Goal: Task Accomplishment & Management: Use online tool/utility

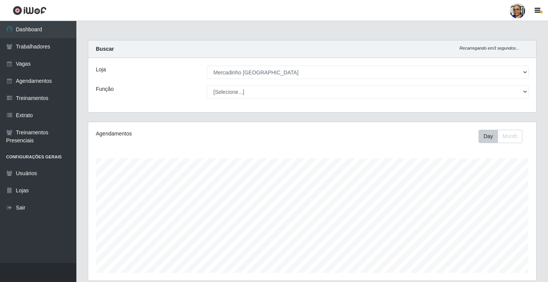
select select "345"
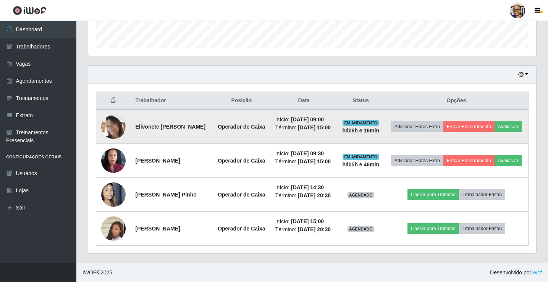
scroll to position [158, 448]
click at [494, 121] on button "Avaliação" at bounding box center [507, 126] width 27 height 11
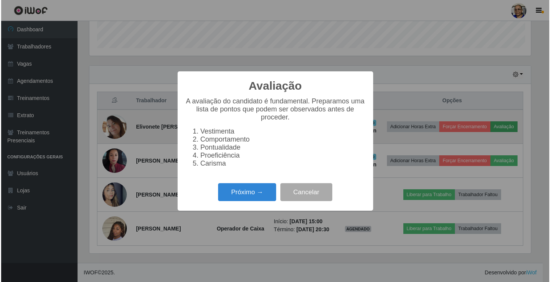
scroll to position [158, 443]
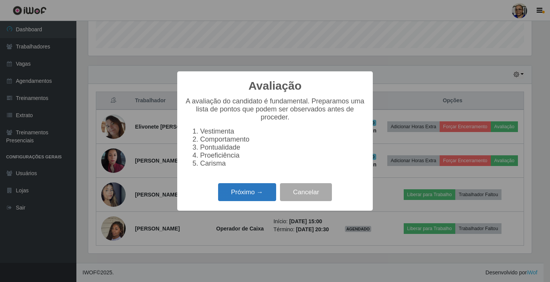
click at [237, 199] on button "Próximo →" at bounding box center [247, 192] width 58 height 18
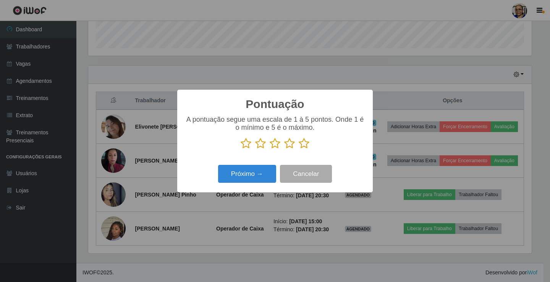
scroll to position [381444, 381160]
click at [298, 146] on icon at bounding box center [303, 143] width 11 height 11
click at [298, 149] on input "radio" at bounding box center [298, 149] width 0 height 0
click at [258, 172] on button "Próximo →" at bounding box center [247, 174] width 58 height 18
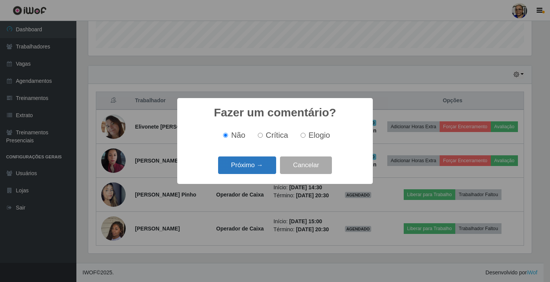
click at [258, 171] on button "Próximo →" at bounding box center [247, 165] width 58 height 18
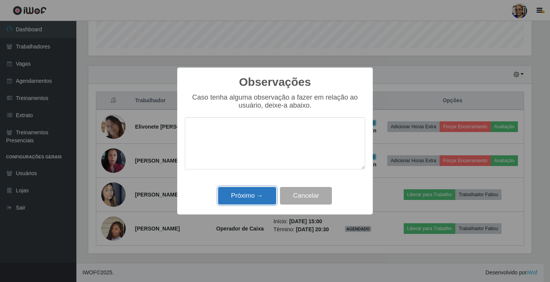
click at [250, 194] on button "Próximo →" at bounding box center [247, 196] width 58 height 18
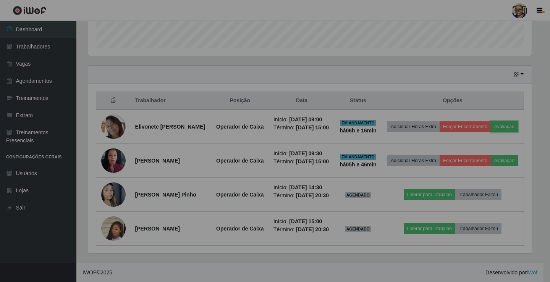
scroll to position [158, 448]
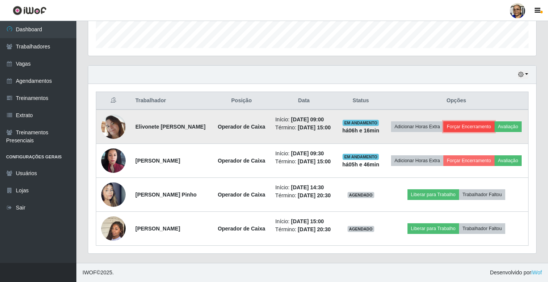
click at [475, 121] on button "Forçar Encerramento" at bounding box center [468, 126] width 51 height 11
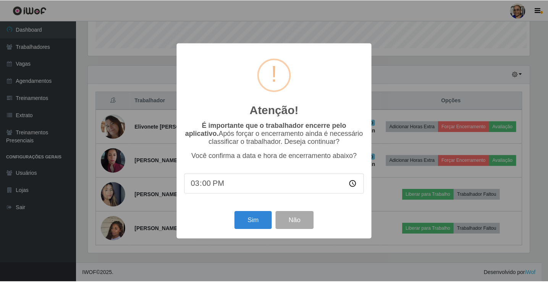
scroll to position [158, 443]
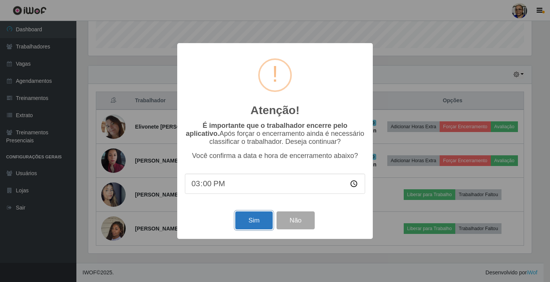
click at [251, 224] on button "Sim" at bounding box center [253, 220] width 37 height 18
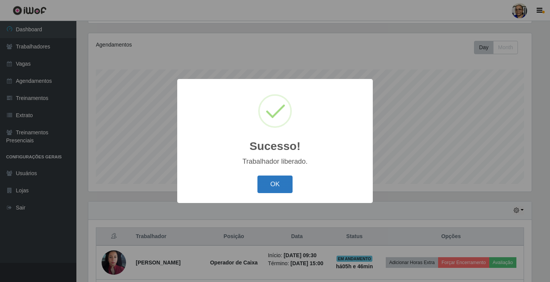
click at [274, 185] on button "OK" at bounding box center [274, 185] width 35 height 18
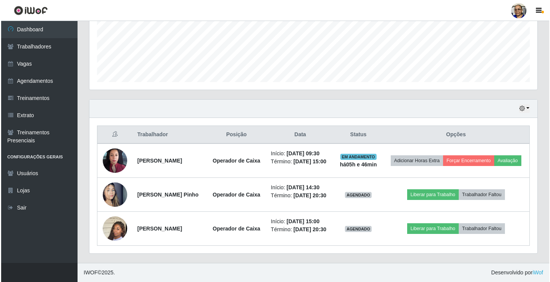
scroll to position [203, 0]
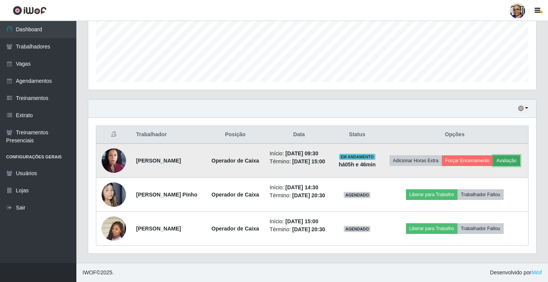
click at [493, 158] on button "Avaliação" at bounding box center [506, 160] width 27 height 11
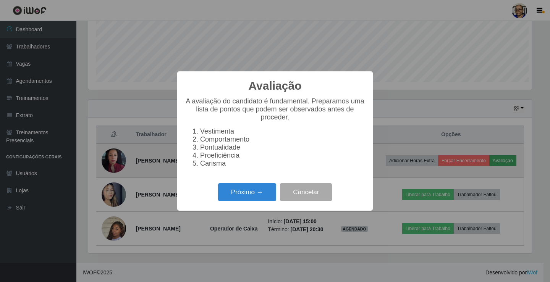
scroll to position [158, 443]
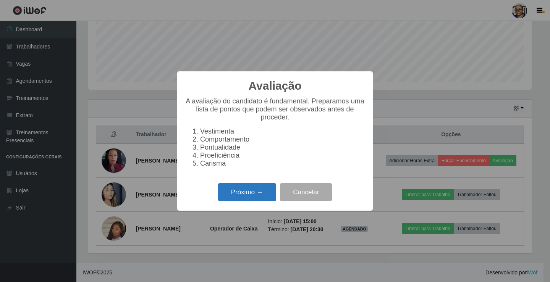
click at [248, 197] on button "Próximo →" at bounding box center [247, 192] width 58 height 18
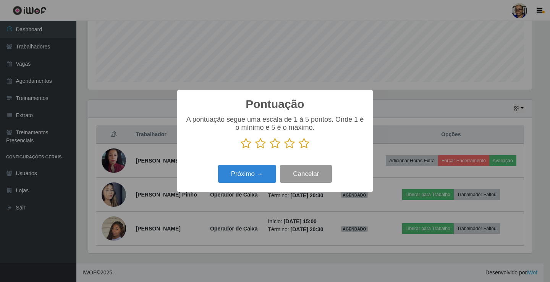
scroll to position [381444, 381160]
click at [308, 146] on icon at bounding box center [303, 143] width 11 height 11
click at [298, 149] on input "radio" at bounding box center [298, 149] width 0 height 0
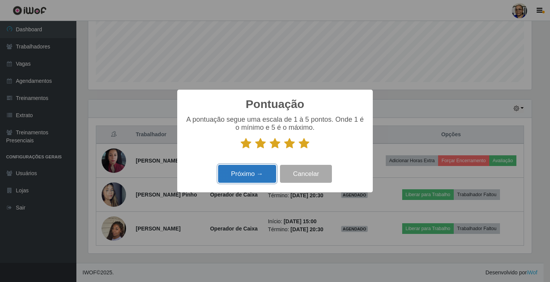
click at [235, 177] on button "Próximo →" at bounding box center [247, 174] width 58 height 18
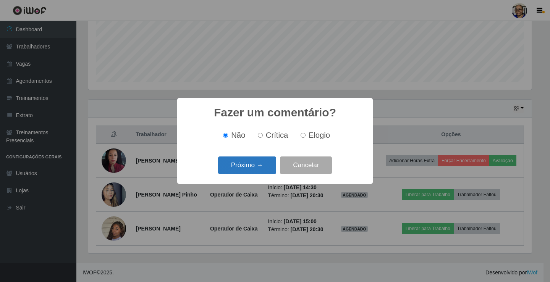
click at [254, 172] on button "Próximo →" at bounding box center [247, 165] width 58 height 18
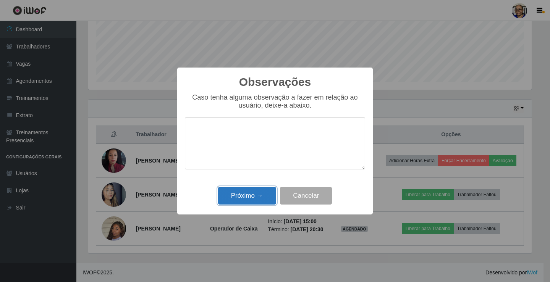
click at [242, 194] on button "Próximo →" at bounding box center [247, 196] width 58 height 18
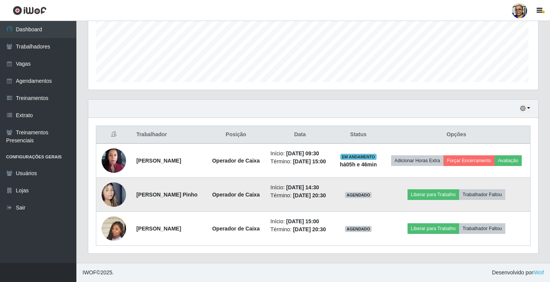
scroll to position [158, 448]
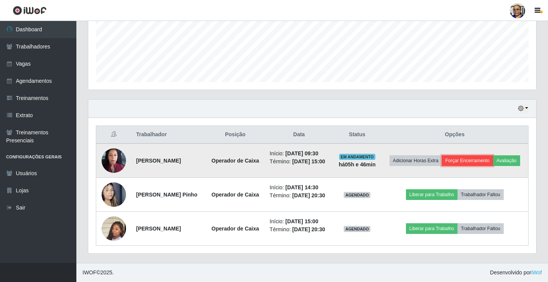
click at [485, 155] on button "Forçar Encerramento" at bounding box center [467, 160] width 51 height 11
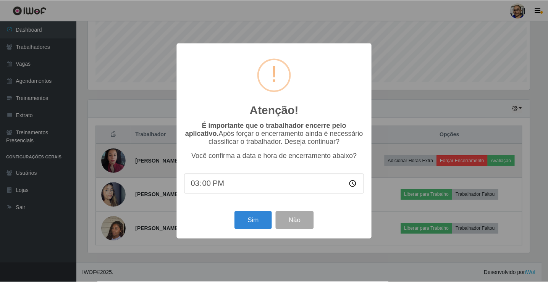
scroll to position [158, 443]
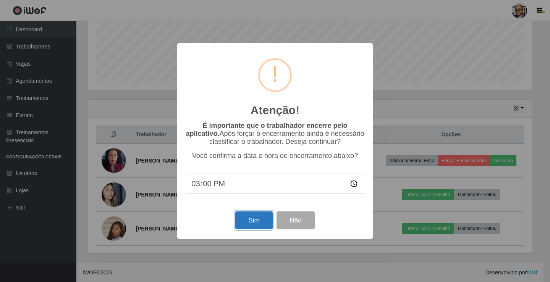
click at [258, 224] on button "Sim" at bounding box center [253, 220] width 37 height 18
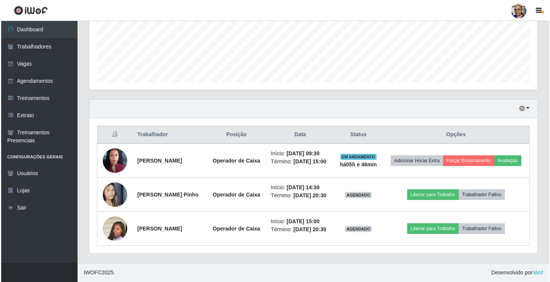
scroll to position [0, 0]
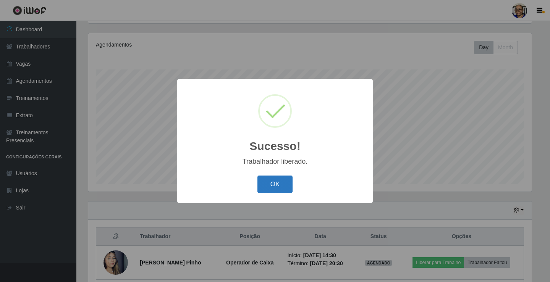
click at [279, 188] on button "OK" at bounding box center [274, 185] width 35 height 18
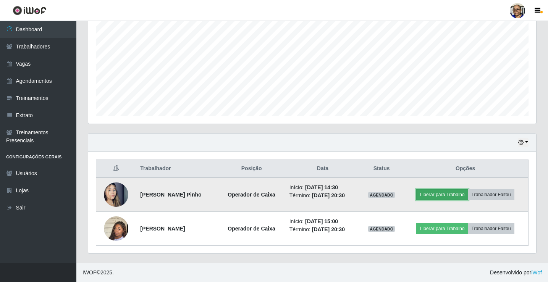
click at [431, 196] on button "Liberar para Trabalho" at bounding box center [442, 194] width 52 height 11
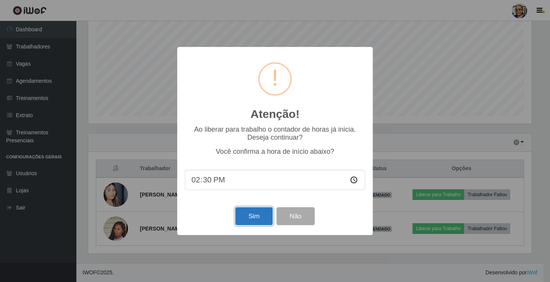
click at [255, 217] on button "Sim" at bounding box center [253, 216] width 37 height 18
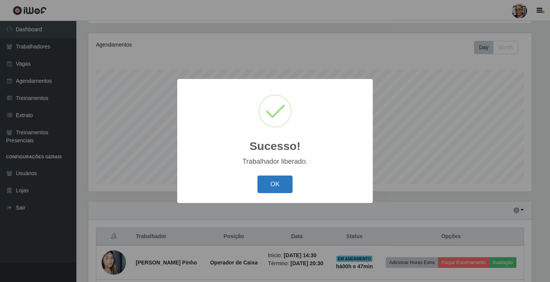
click at [280, 182] on button "OK" at bounding box center [274, 185] width 35 height 18
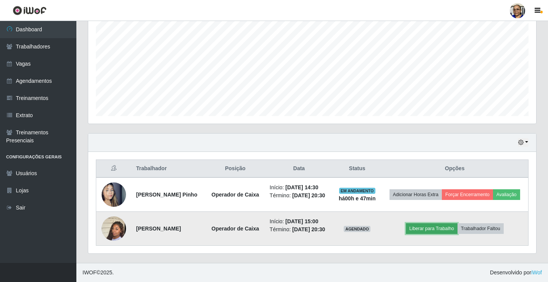
click at [434, 227] on button "Liberar para Trabalho" at bounding box center [432, 228] width 52 height 11
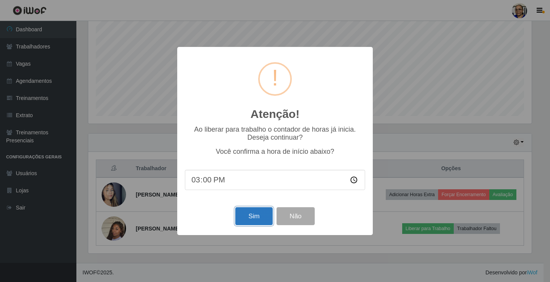
click at [250, 215] on button "Sim" at bounding box center [253, 216] width 37 height 18
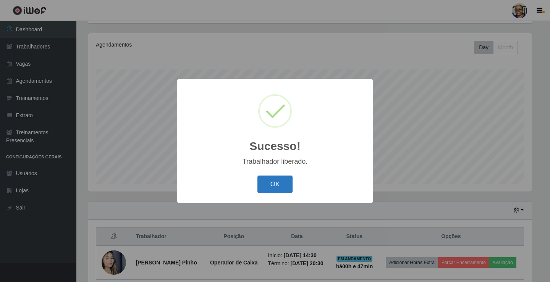
click at [271, 187] on button "OK" at bounding box center [274, 185] width 35 height 18
